Goal: Book appointment/travel/reservation

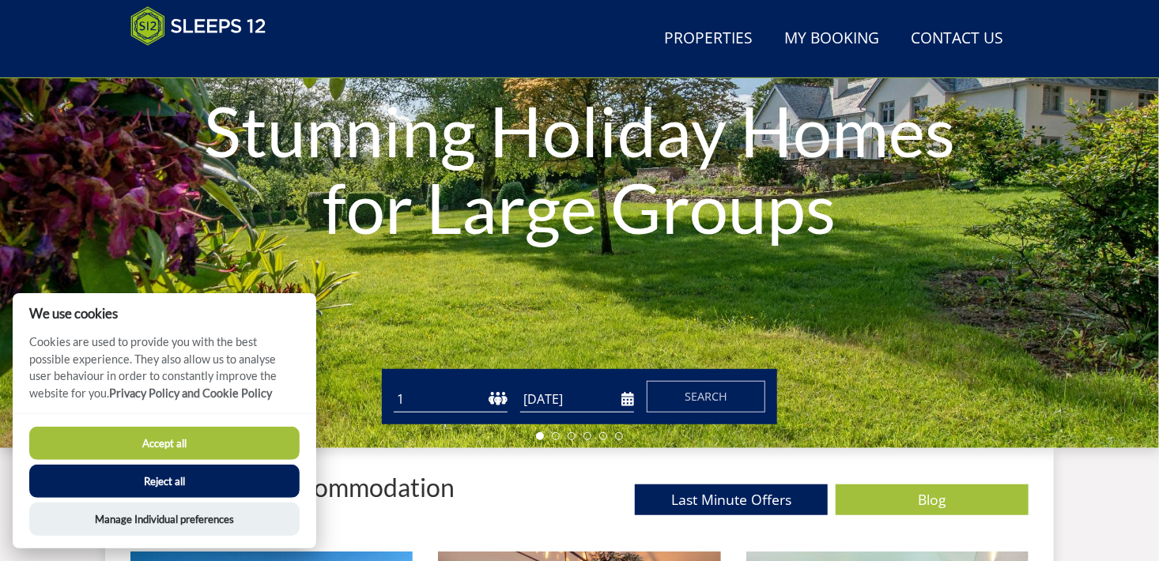
scroll to position [349, 0]
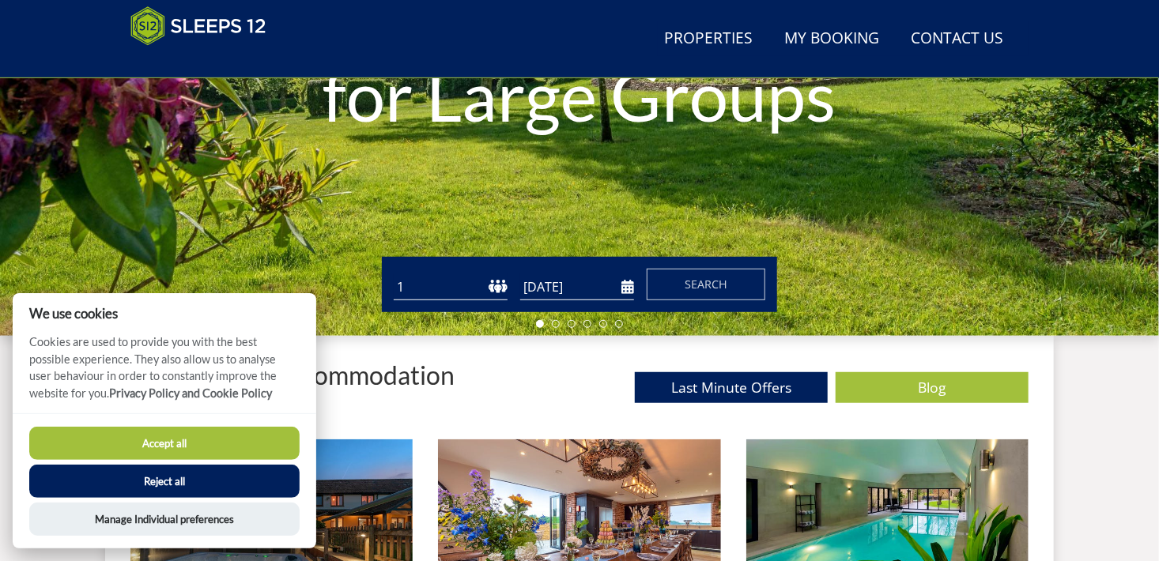
click at [611, 274] on input "[DATE]" at bounding box center [577, 287] width 114 height 26
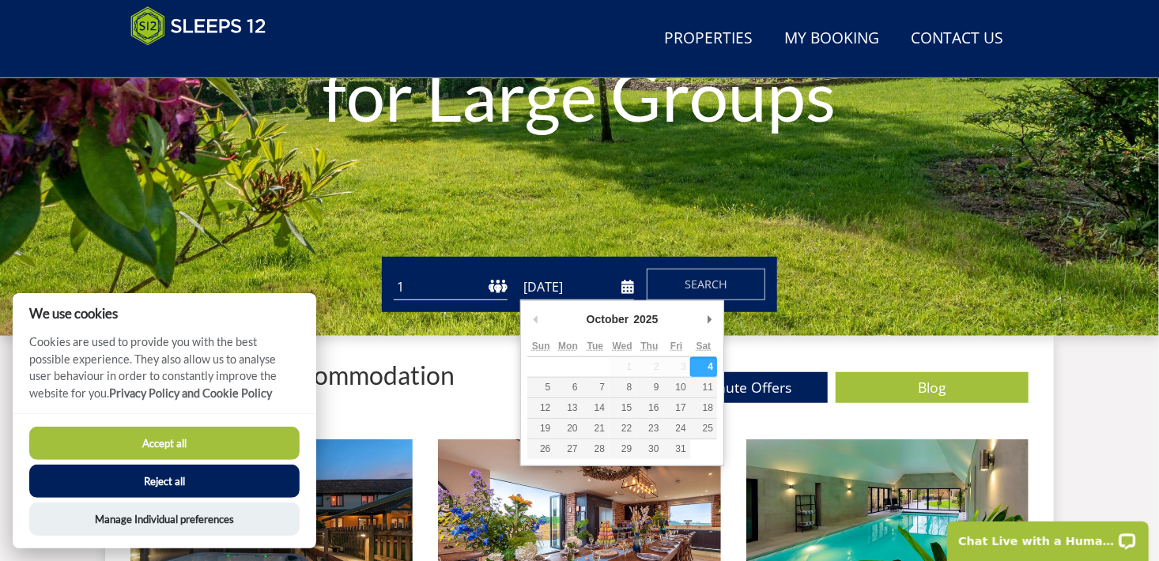
scroll to position [0, 0]
type input "[DATE]"
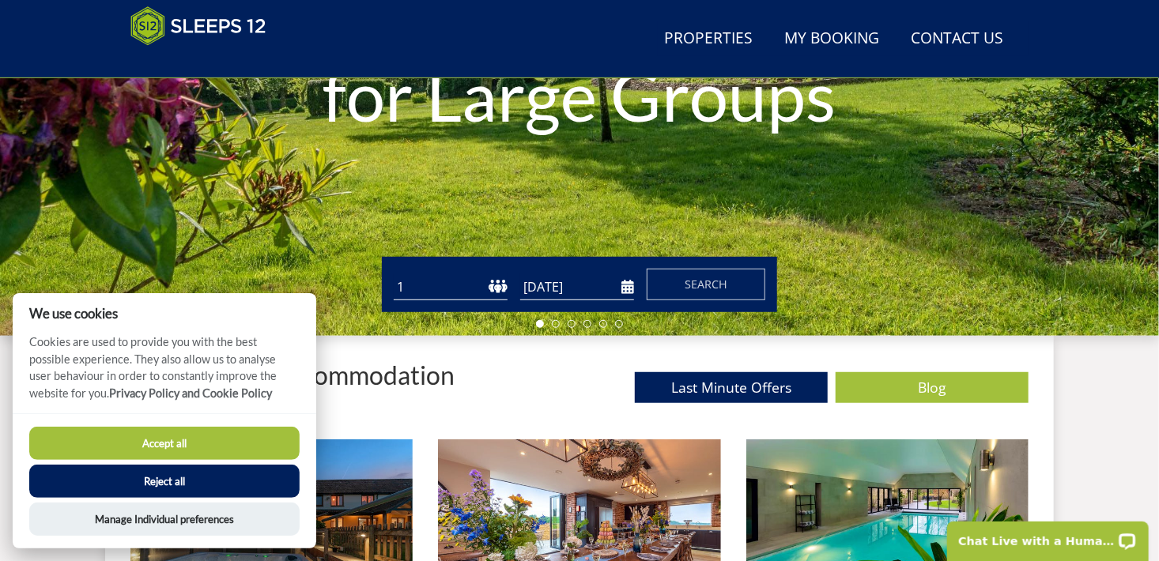
drag, startPoint x: 468, startPoint y: 289, endPoint x: 486, endPoint y: 287, distance: 18.2
click at [468, 289] on select "1 2 3 4 5 6 7 8 9 10 11 12 13 14 15 16 17 18 19 20 21 22 23 24 25 26 27 28 29 3…" at bounding box center [451, 287] width 114 height 26
select select "10"
click at [394, 274] on select "1 2 3 4 5 6 7 8 9 10 11 12 13 14 15 16 17 18 19 20 21 22 23 24 25 26 27 28 29 3…" at bounding box center [451, 287] width 114 height 26
click at [722, 283] on span "Search" at bounding box center [706, 284] width 43 height 15
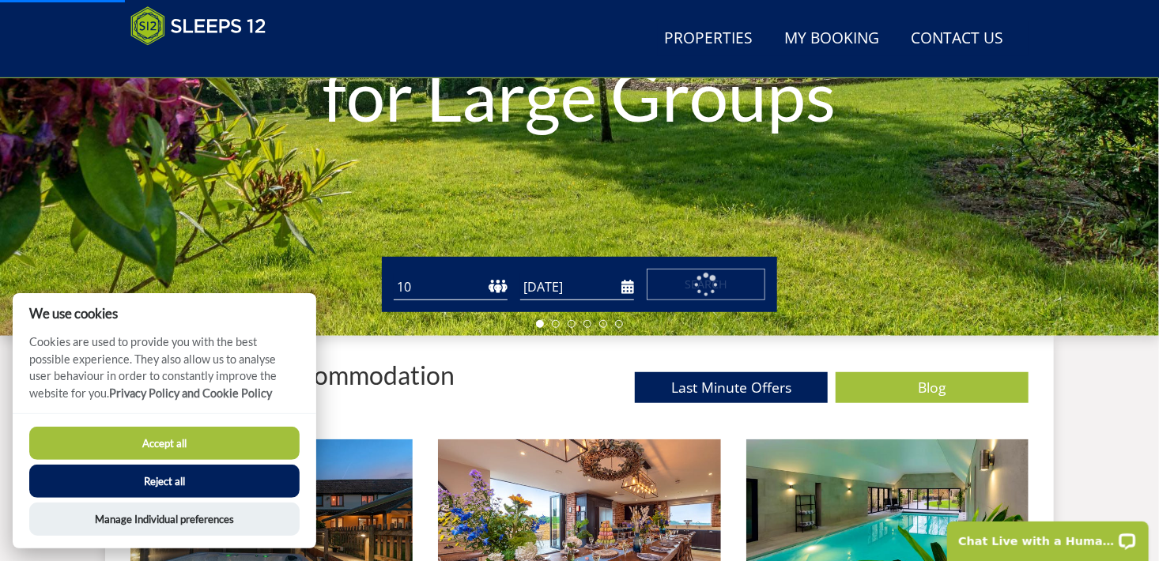
click at [266, 447] on button "Accept all" at bounding box center [164, 443] width 270 height 33
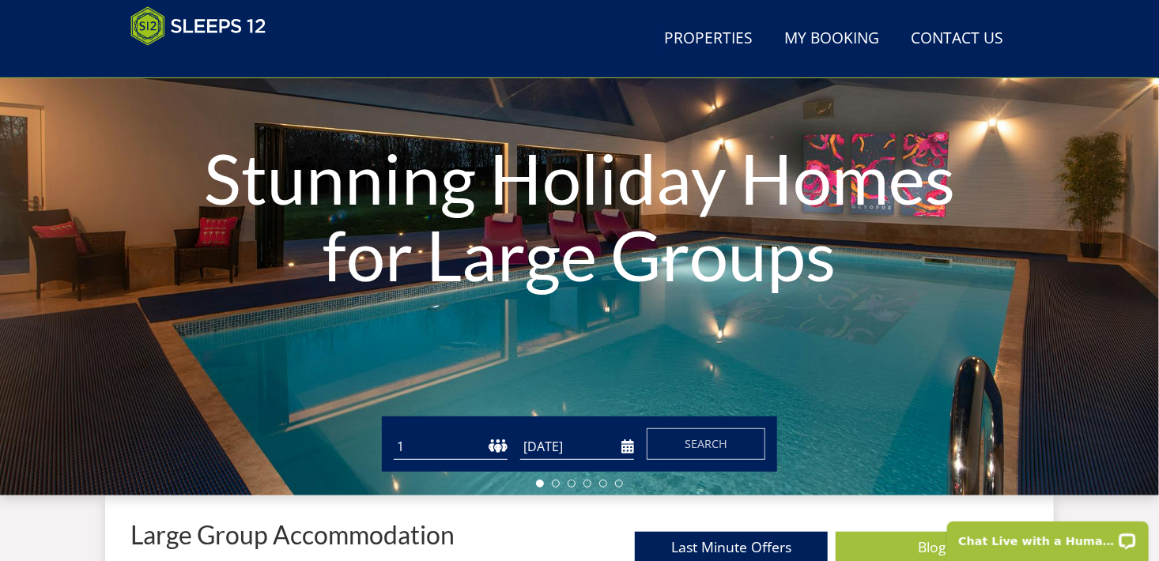
scroll to position [370, 0]
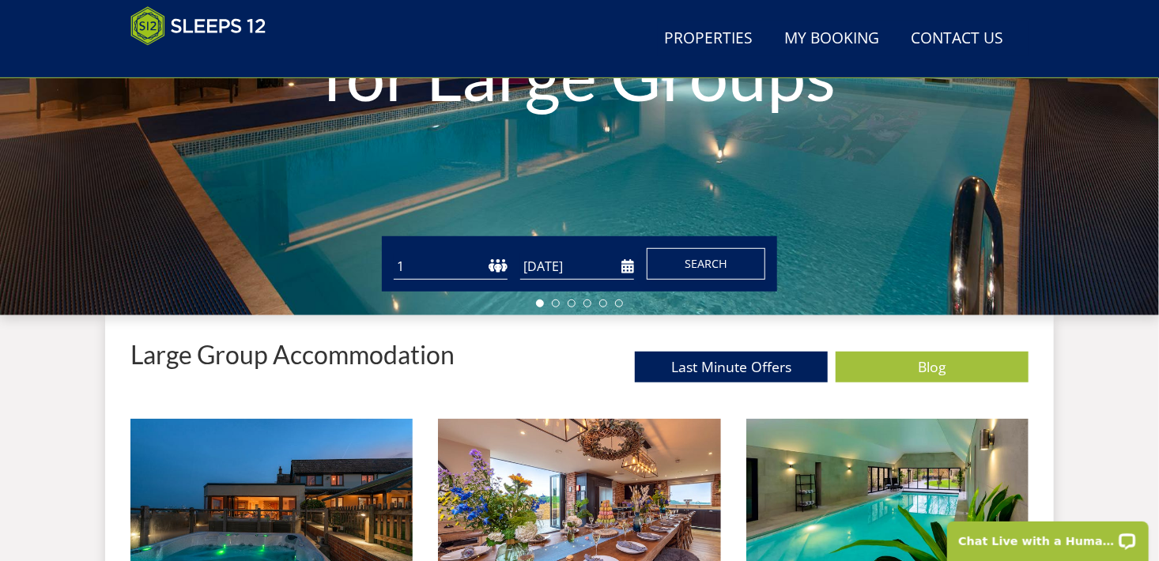
click at [716, 266] on span "Search" at bounding box center [706, 263] width 43 height 15
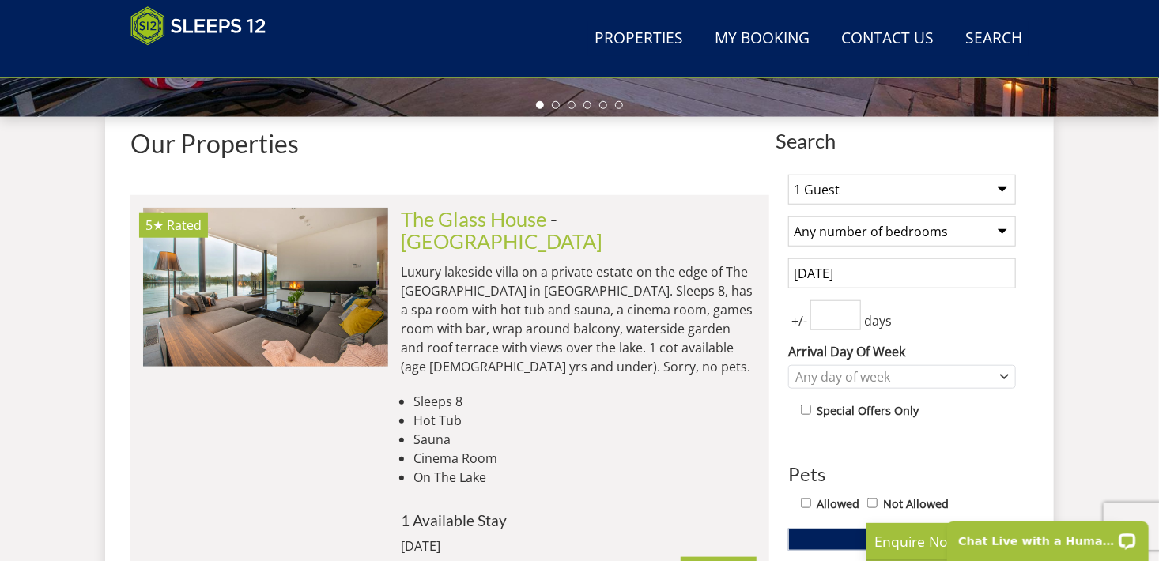
scroll to position [553, 0]
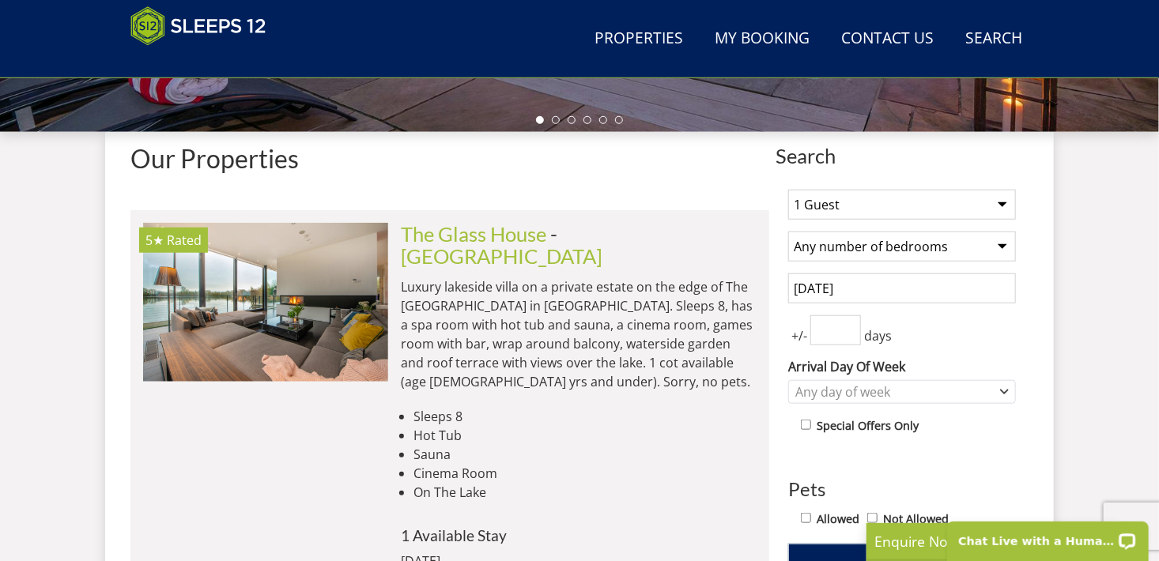
click at [842, 295] on input "[DATE]" at bounding box center [902, 288] width 228 height 30
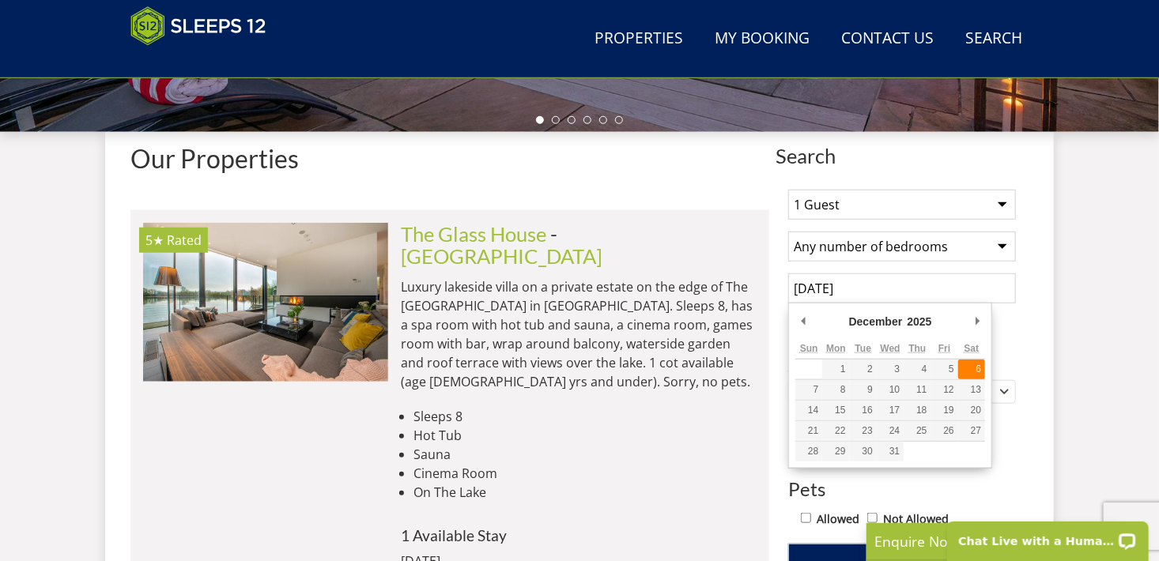
type input "[DATE]"
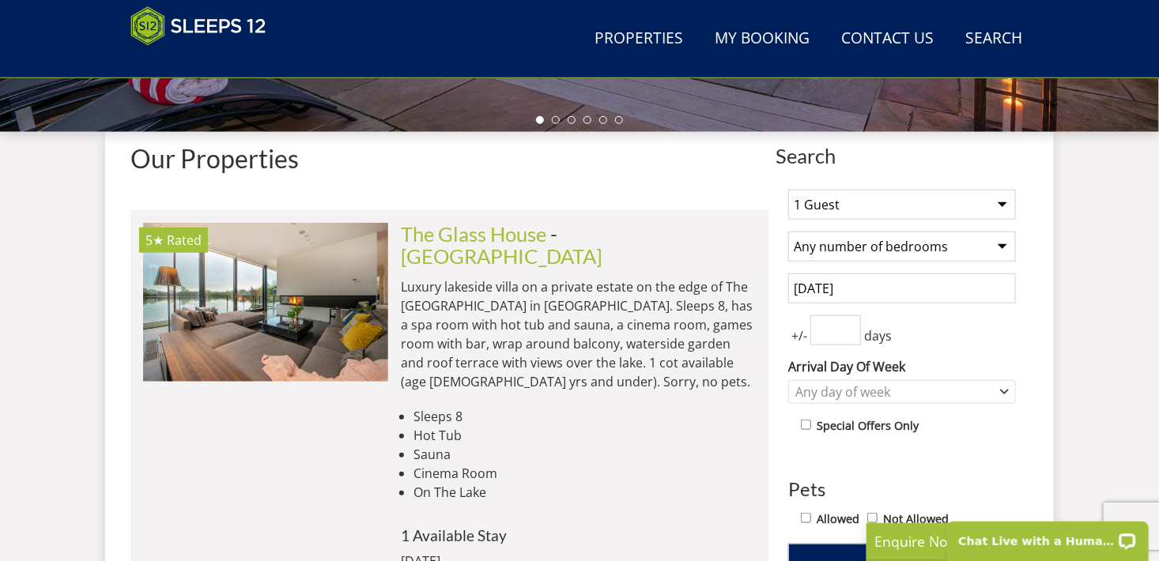
click at [845, 213] on select "1 Guest 2 Guests 3 Guests 4 Guests 5 Guests 6 Guests 7 Guests 8 Guests 9 Guests…" at bounding box center [902, 205] width 228 height 30
select select "10"
click at [788, 190] on select "1 Guest 2 Guests 3 Guests 4 Guests 5 Guests 6 Guests 7 Guests 8 Guests 9 Guests…" at bounding box center [902, 205] width 228 height 30
click at [862, 249] on select "Any number of bedrooms 4 Bedrooms 5 Bedrooms 6 Bedrooms 7 Bedrooms 8 Bedrooms 9…" at bounding box center [902, 247] width 228 height 30
drag, startPoint x: 1020, startPoint y: 343, endPoint x: 1006, endPoint y: 342, distance: 14.3
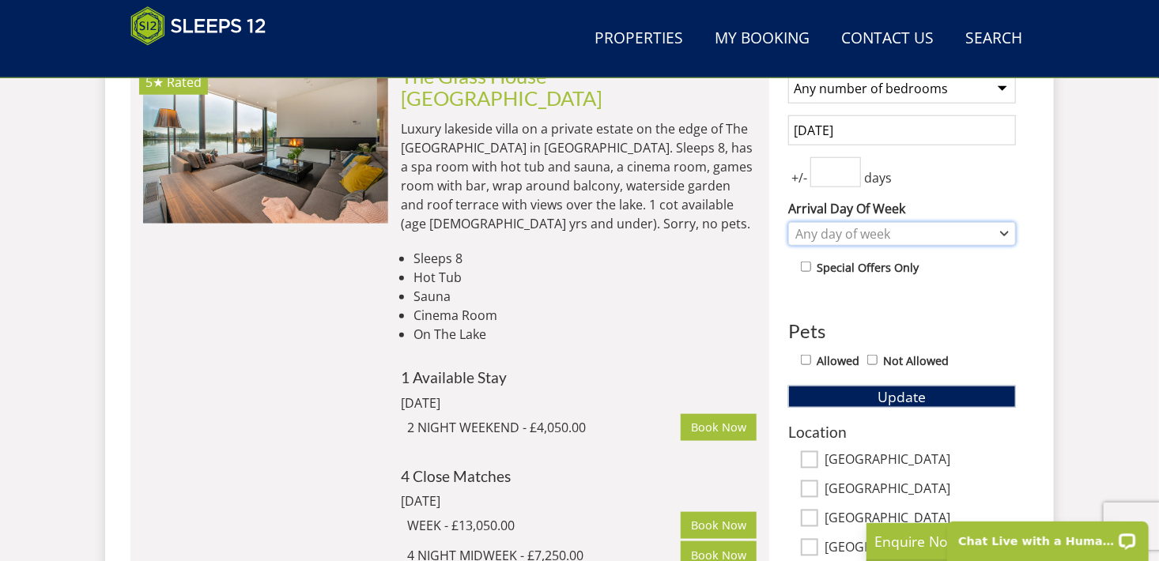
click at [848, 236] on div "Any day of week" at bounding box center [893, 233] width 205 height 17
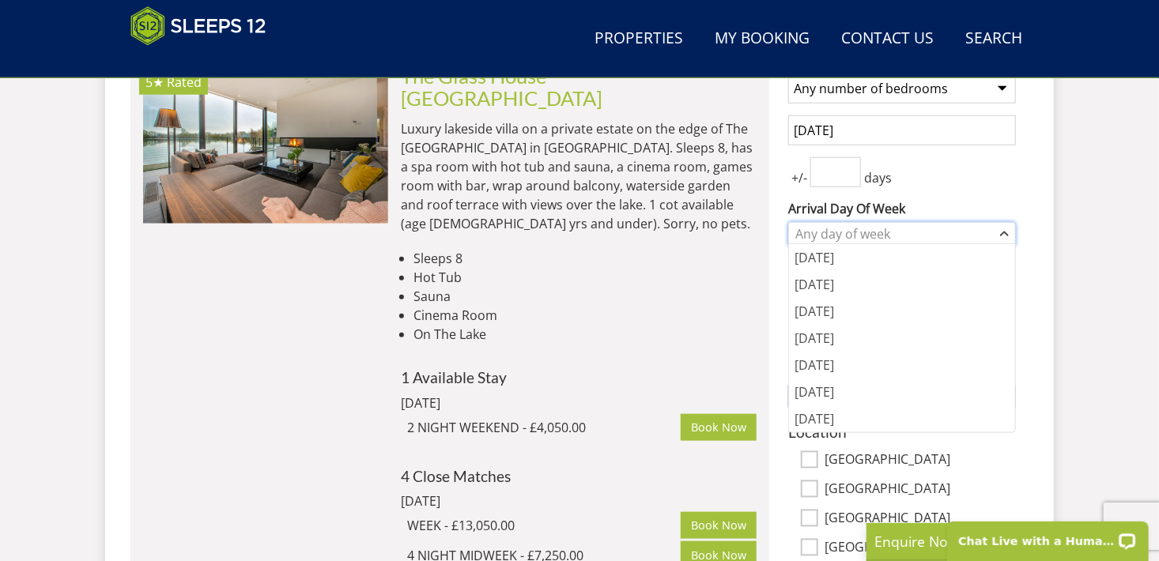
click at [843, 240] on div "Any day of week" at bounding box center [893, 233] width 205 height 17
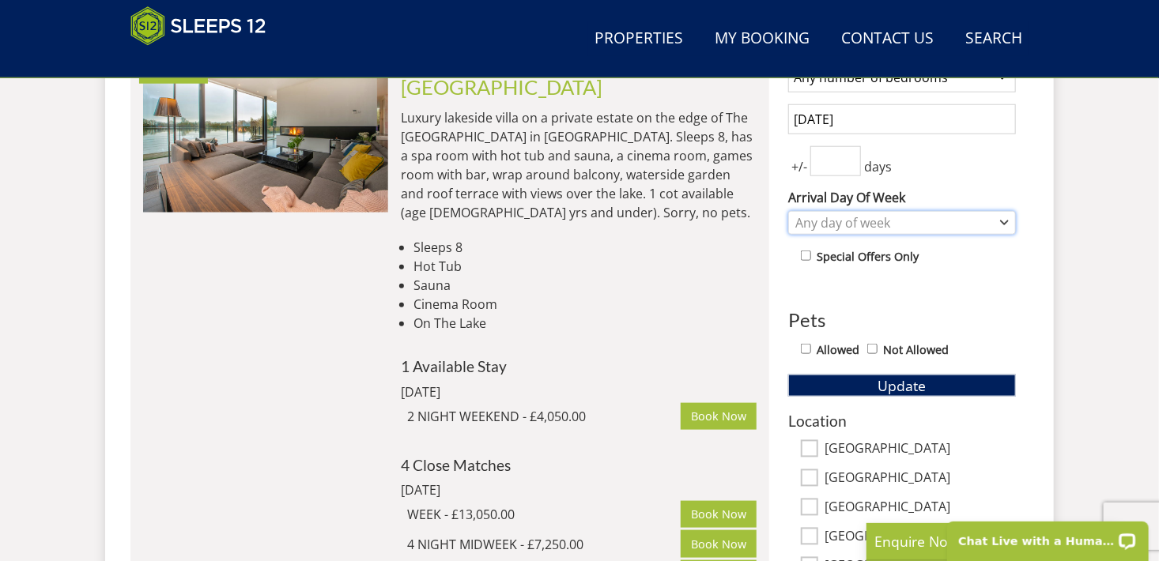
scroll to position [949, 0]
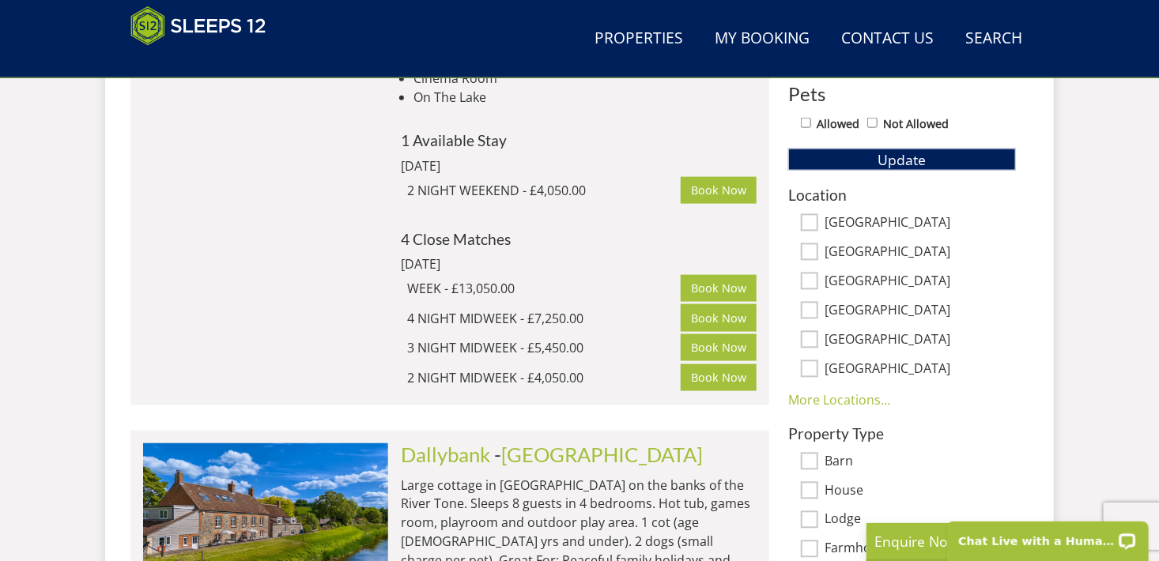
click at [807, 252] on input "[GEOGRAPHIC_DATA]" at bounding box center [809, 251] width 17 height 17
checkbox input "true"
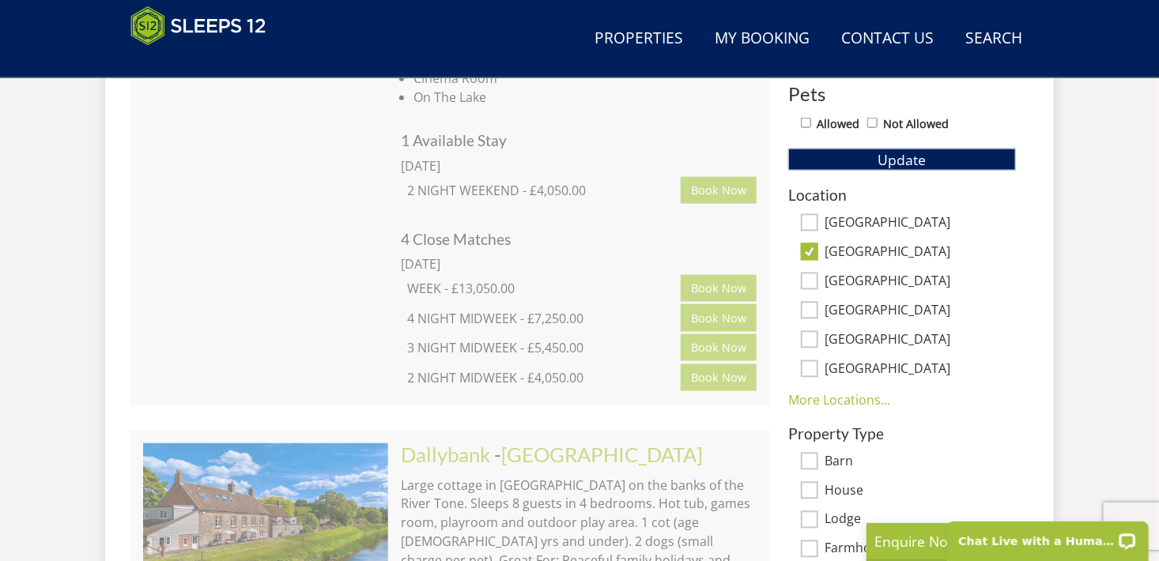
click at [813, 220] on input "[GEOGRAPHIC_DATA]" at bounding box center [809, 222] width 17 height 17
checkbox input "true"
click at [883, 161] on span "Update" at bounding box center [902, 159] width 48 height 19
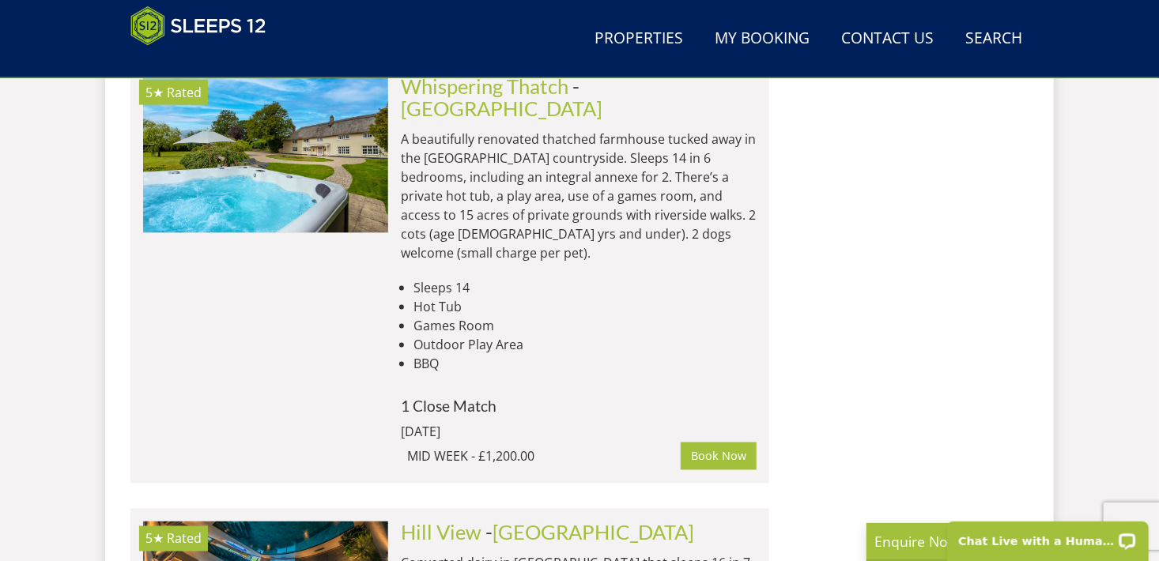
scroll to position [4189, 0]
